Goal: Transaction & Acquisition: Purchase product/service

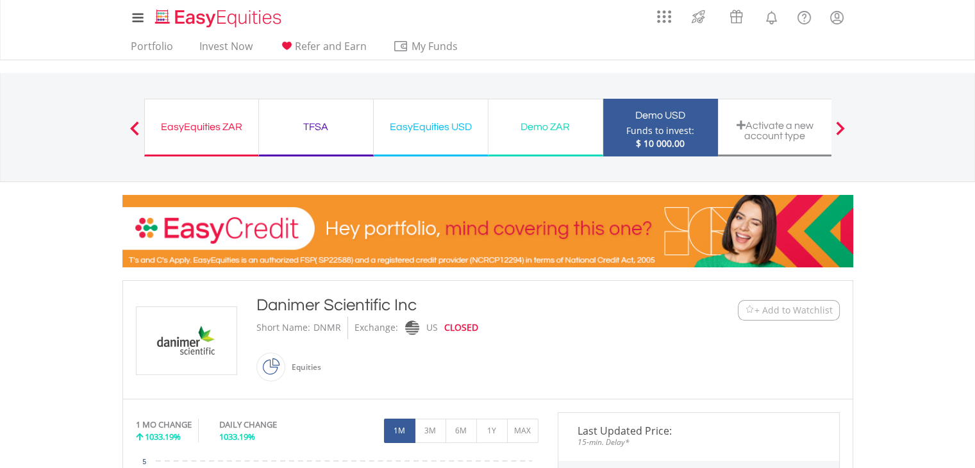
click at [464, 121] on div "EasyEquities USD" at bounding box center [431, 127] width 99 height 18
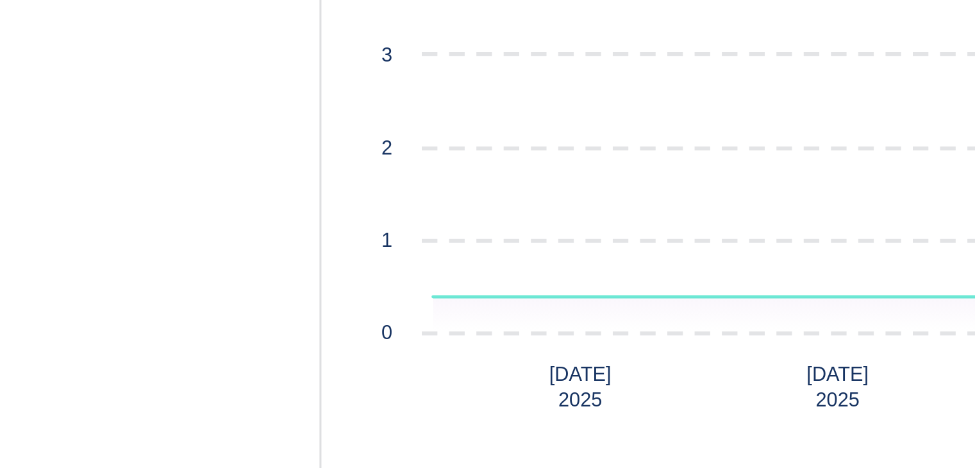
scroll to position [412, 0]
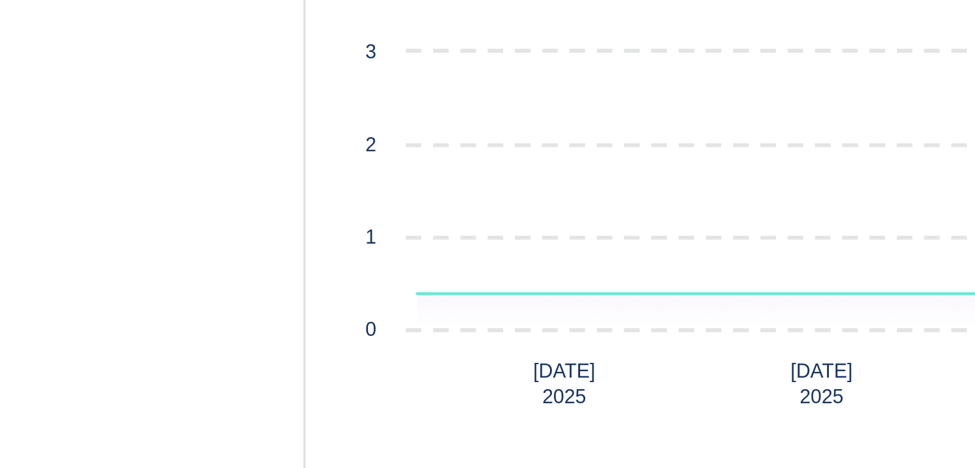
click at [33, 162] on body "My Investments Invest Now New Listings Sell My Recurring Investments Pending Or…" at bounding box center [487, 164] width 975 height 1153
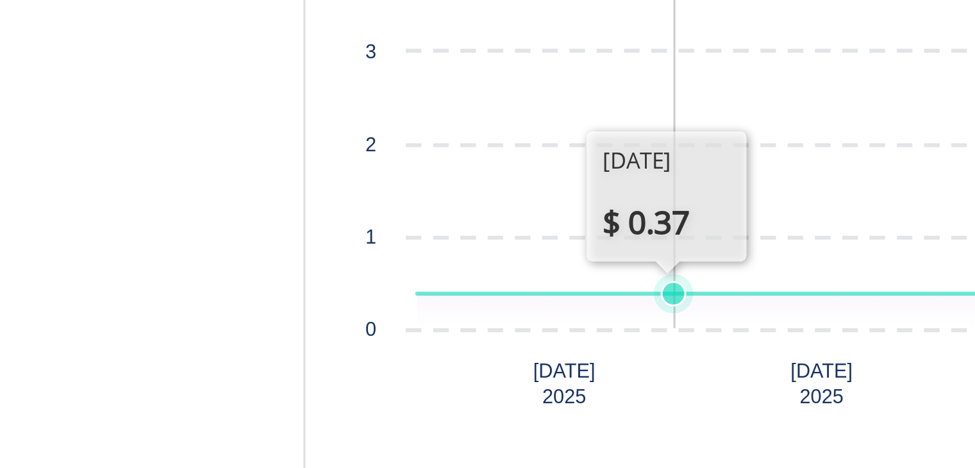
click at [248, 172] on icon "Interactive chart" at bounding box center [344, 172] width 376 height 0
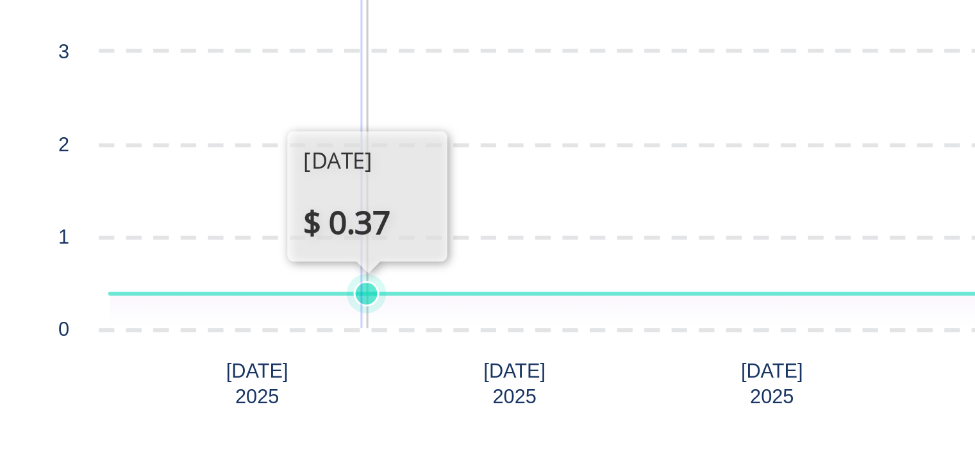
drag, startPoint x: 241, startPoint y: 186, endPoint x: 241, endPoint y: 178, distance: 7.7
click at [241, 178] on icon "Created with Highcharts 11.1.0 25 Aug ​ 2025 1 Sep ​ 2025 8 Sep ​ 2025 15 Sep ​…" at bounding box center [337, 140] width 403 height 192
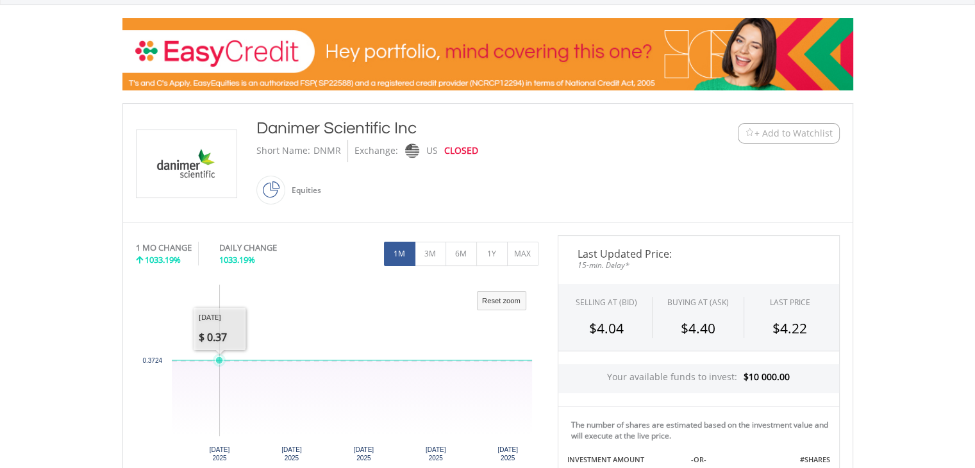
scroll to position [174, 0]
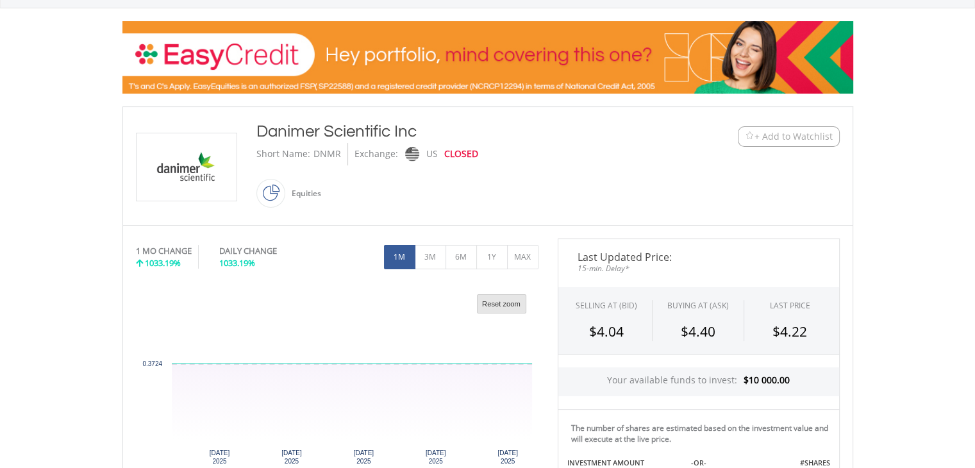
click at [482, 305] on text "Reset zoom" at bounding box center [501, 304] width 38 height 8
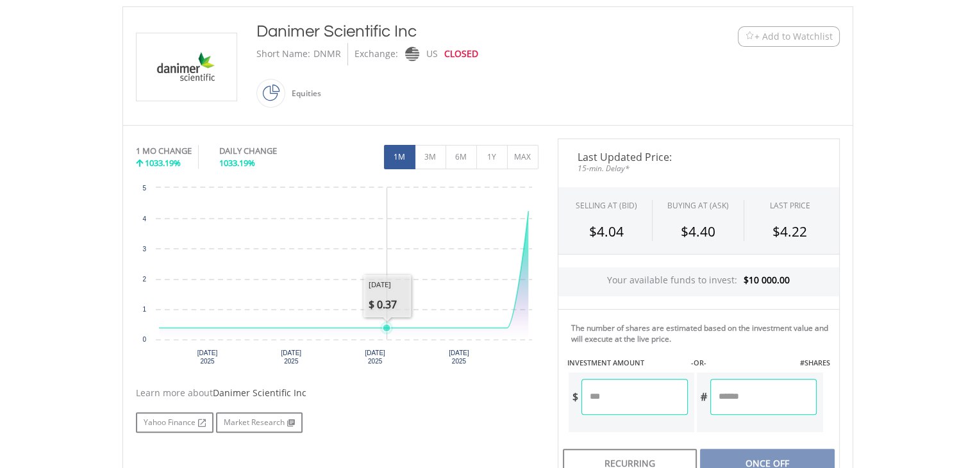
scroll to position [264, 0]
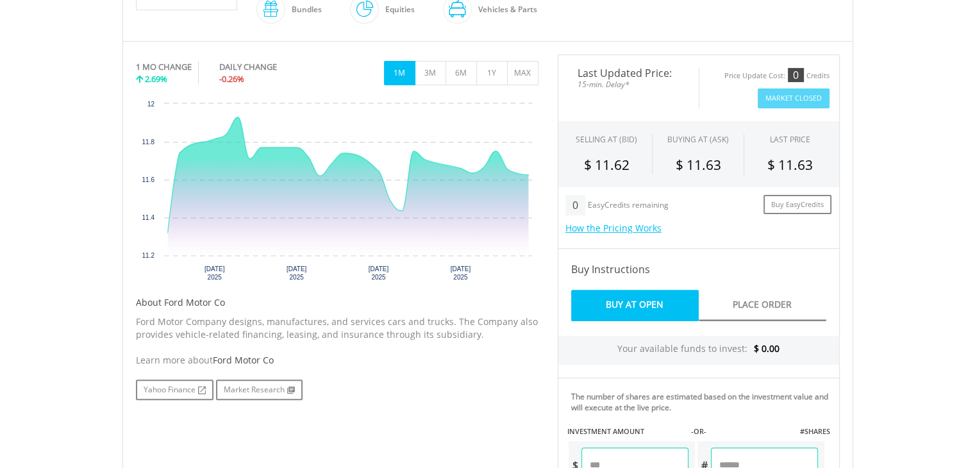
scroll to position [374, 0]
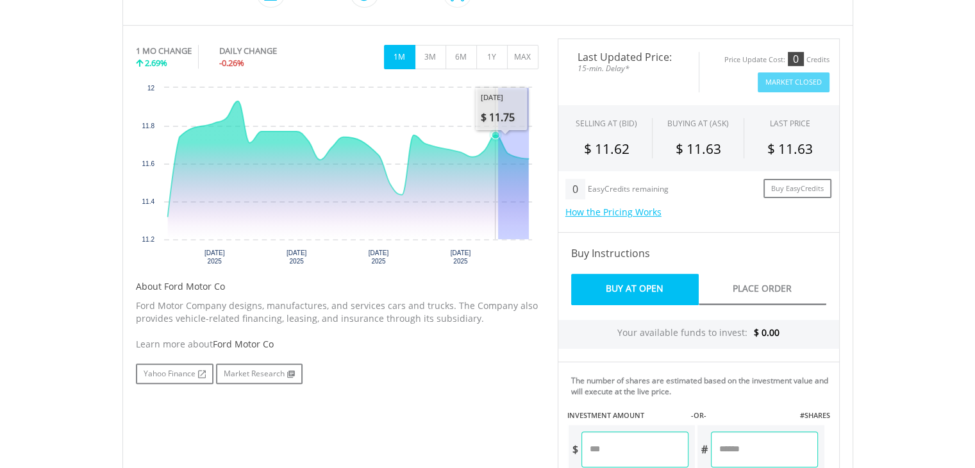
drag, startPoint x: 528, startPoint y: 149, endPoint x: 498, endPoint y: 168, distance: 36.0
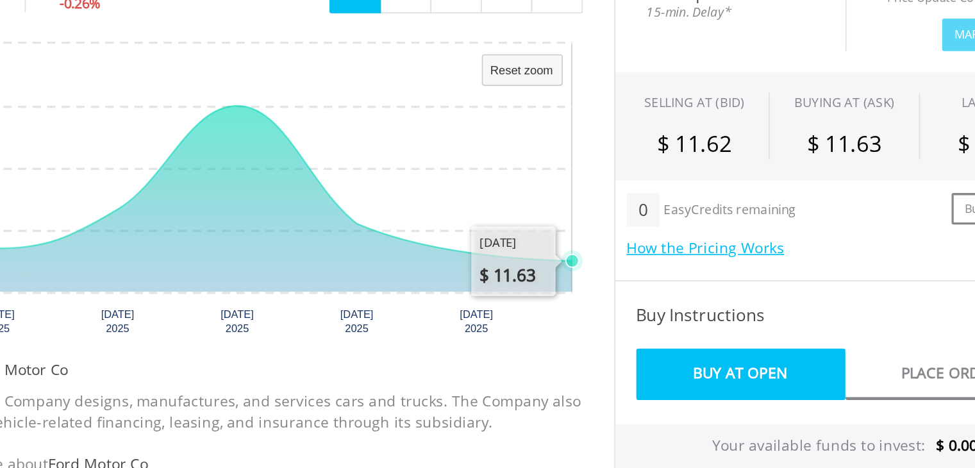
scroll to position [372, 0]
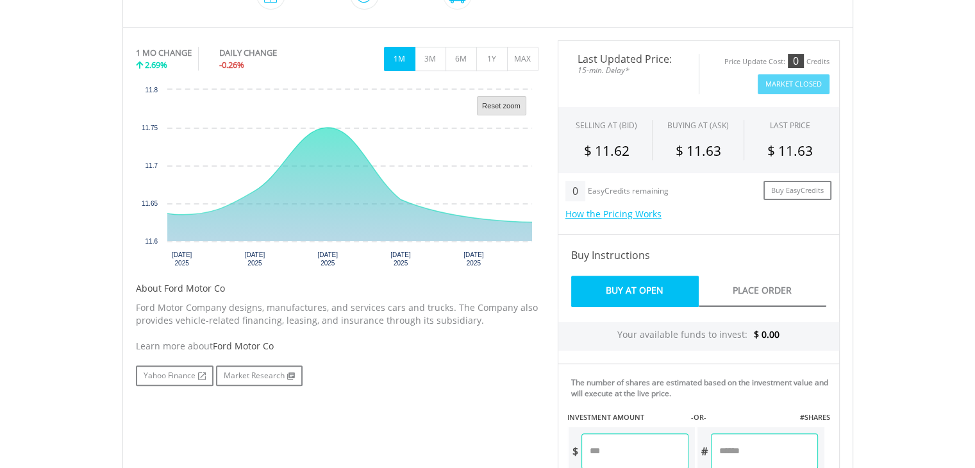
click at [511, 110] on rect "Interactive chart" at bounding box center [501, 106] width 49 height 19
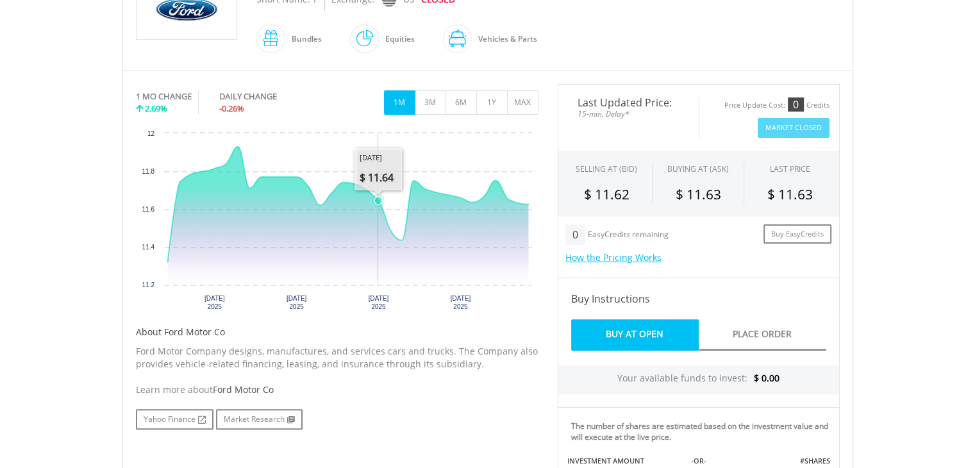
scroll to position [328, 0]
click at [444, 110] on button "3M" at bounding box center [430, 102] width 31 height 24
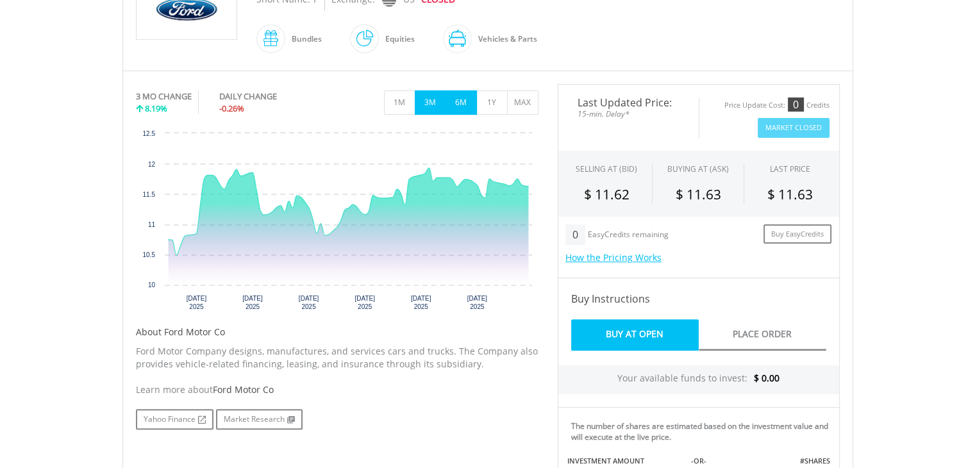
click at [467, 103] on button "6M" at bounding box center [461, 102] width 31 height 24
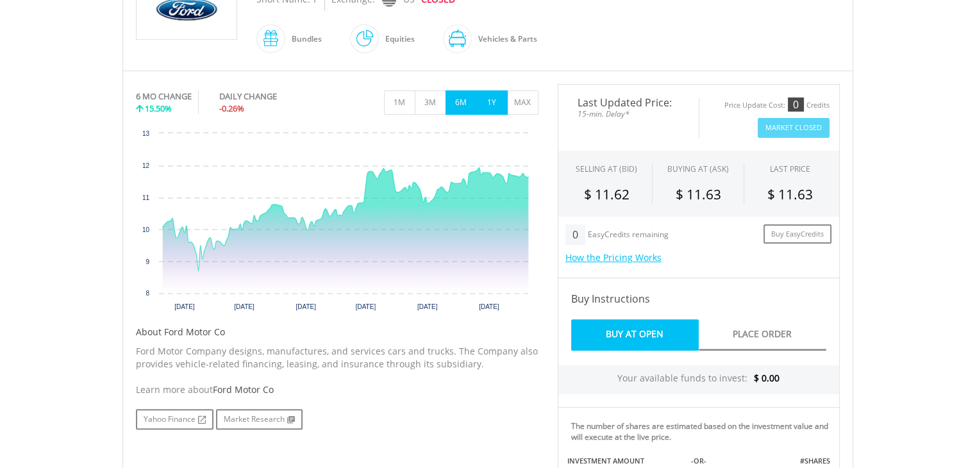
click at [505, 106] on button "1Y" at bounding box center [492, 102] width 31 height 24
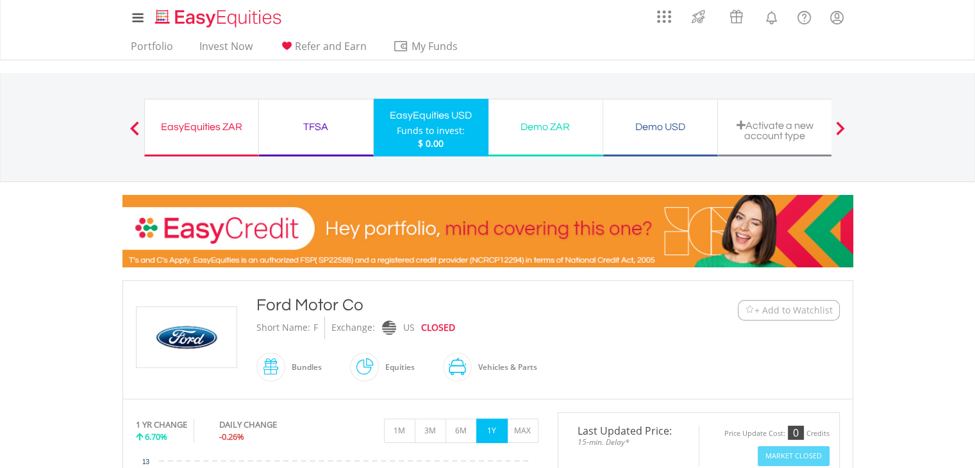
scroll to position [0, 0]
click at [686, 123] on div "Demo USD" at bounding box center [660, 127] width 99 height 18
click at [236, 123] on div "EasyEquities ZAR" at bounding box center [202, 127] width 98 height 18
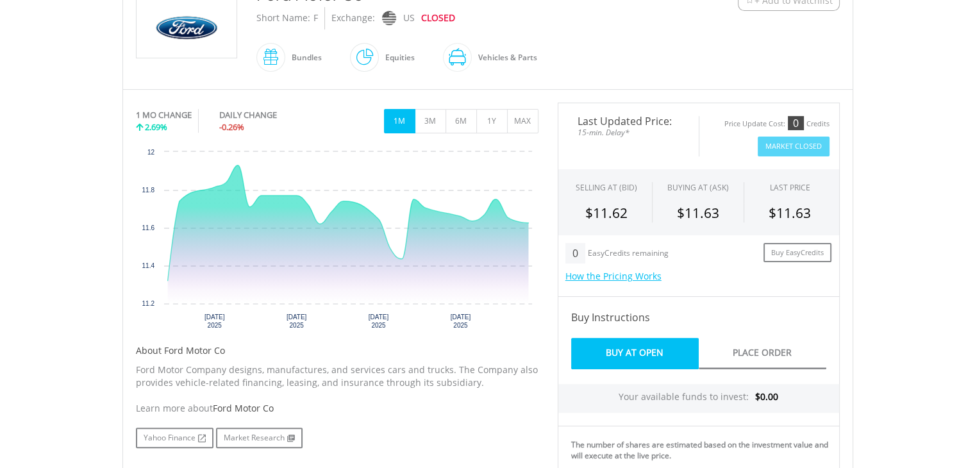
scroll to position [308, 0]
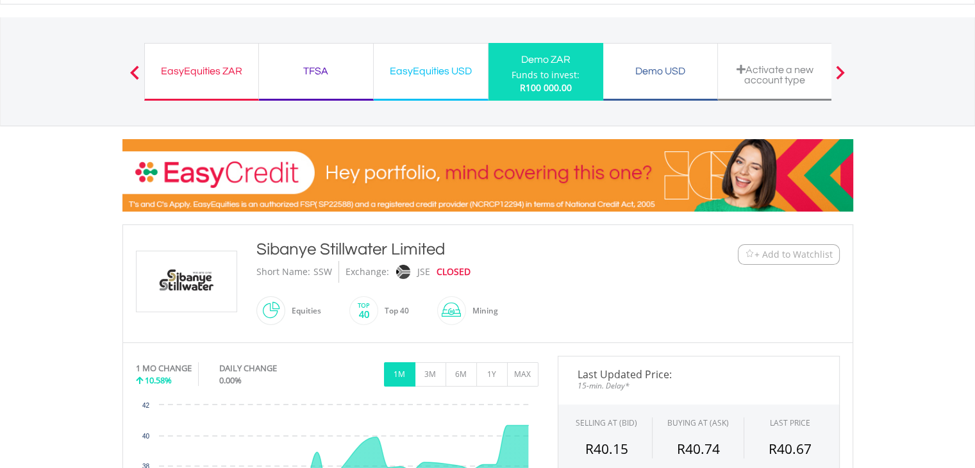
scroll to position [56, 0]
click at [218, 73] on div "EasyEquities ZAR" at bounding box center [202, 71] width 98 height 18
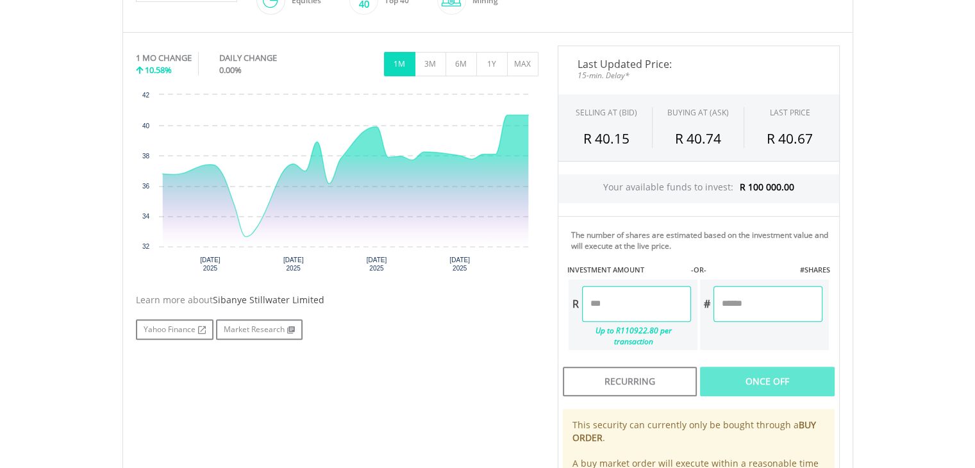
scroll to position [332, 0]
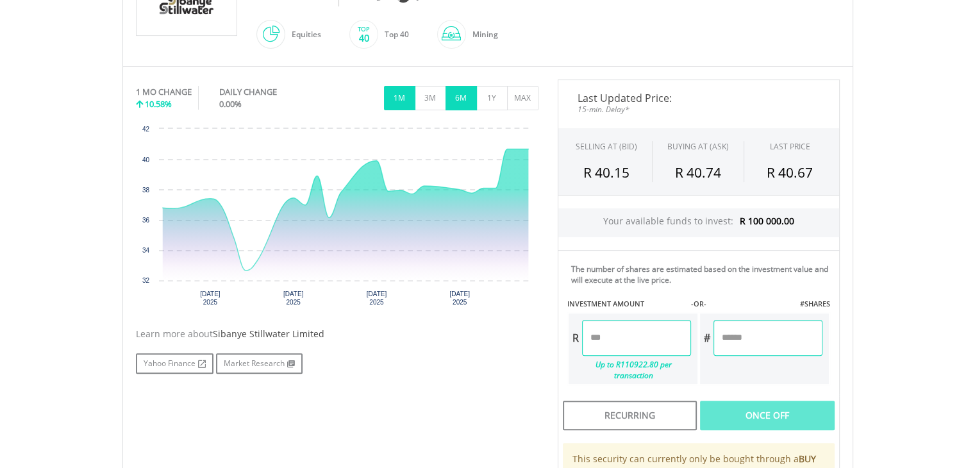
click at [446, 103] on button "6M" at bounding box center [461, 98] width 31 height 24
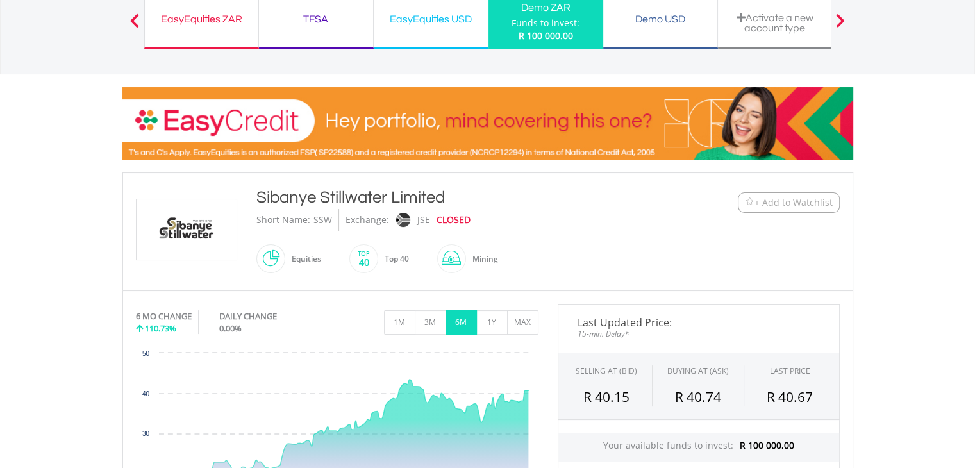
scroll to position [0, 0]
